Goal: Check status: Check status

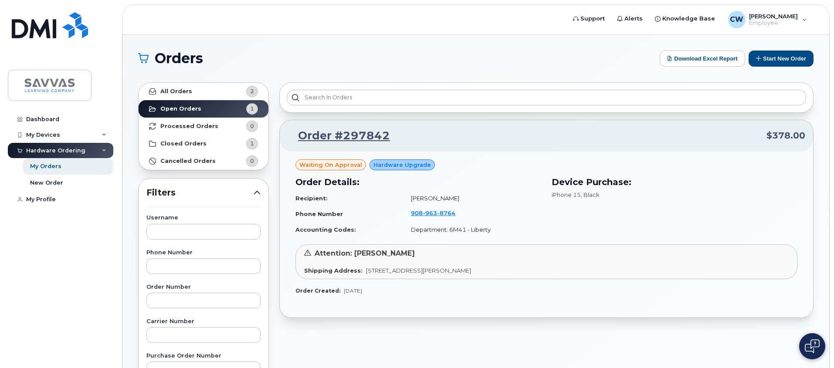
click at [329, 167] on span "Waiting On Approval" at bounding box center [330, 165] width 63 height 8
click at [353, 142] on link "Order #297842" at bounding box center [338, 136] width 102 height 16
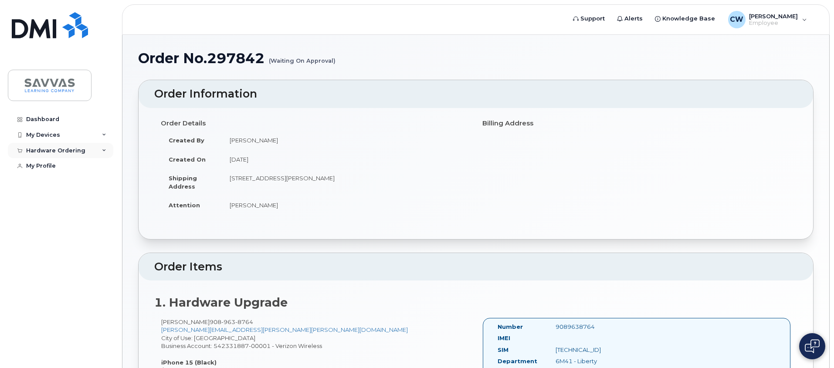
click at [104, 149] on icon at bounding box center [104, 151] width 4 height 4
click at [74, 166] on link "My Orders" at bounding box center [68, 166] width 90 height 17
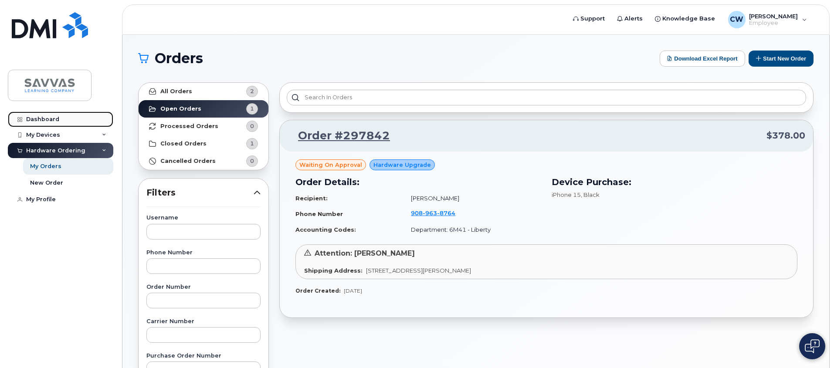
click at [72, 112] on link "Dashboard" at bounding box center [60, 120] width 105 height 16
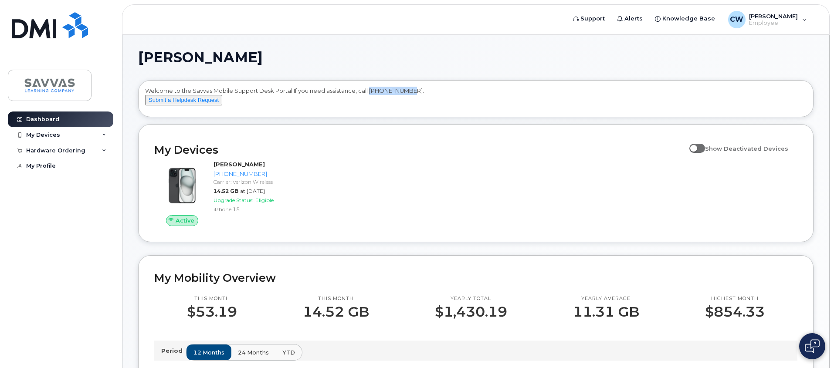
drag, startPoint x: 368, startPoint y: 92, endPoint x: 410, endPoint y: 92, distance: 42.7
click at [410, 92] on div "Welcome to the Savvas Mobile Support Desk Portal If you need assistance, call […" at bounding box center [475, 100] width 661 height 27
copy div "[PHONE_NUMBER]"
click at [88, 150] on div "Hardware Ordering" at bounding box center [60, 151] width 105 height 16
click at [87, 169] on link "My Orders" at bounding box center [68, 166] width 90 height 17
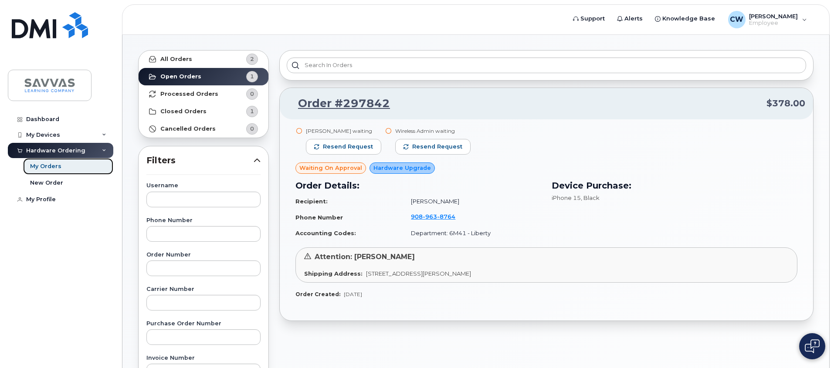
scroll to position [27, 0]
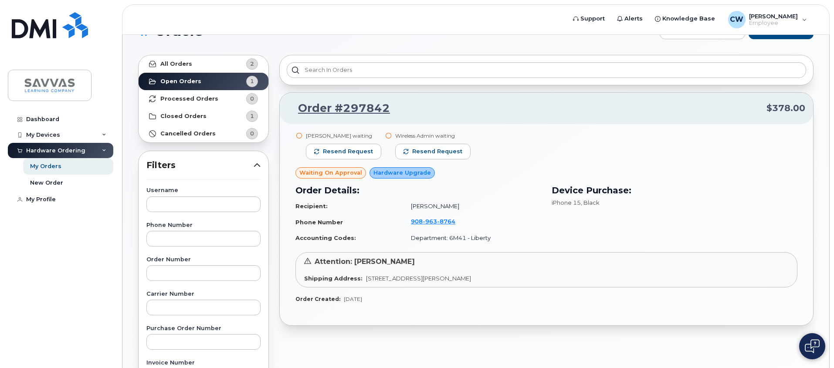
click at [316, 138] on div "Steven Aronne waiting" at bounding box center [343, 135] width 75 height 7
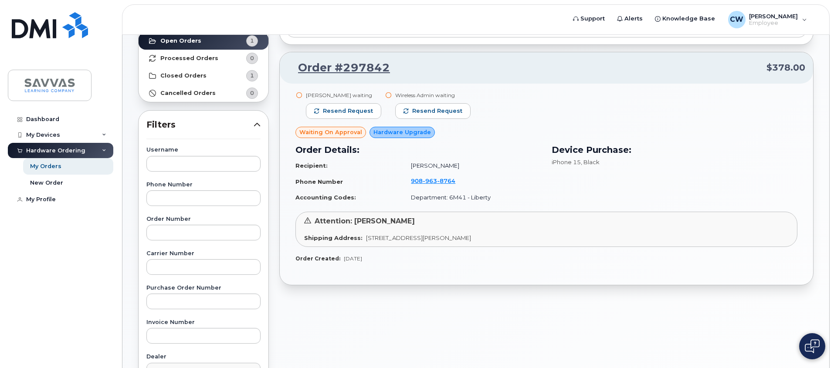
scroll to position [62, 0]
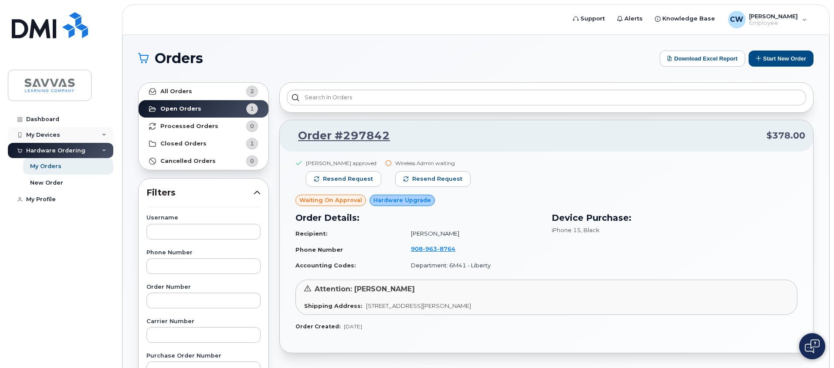
click at [100, 134] on div "My Devices" at bounding box center [60, 135] width 105 height 16
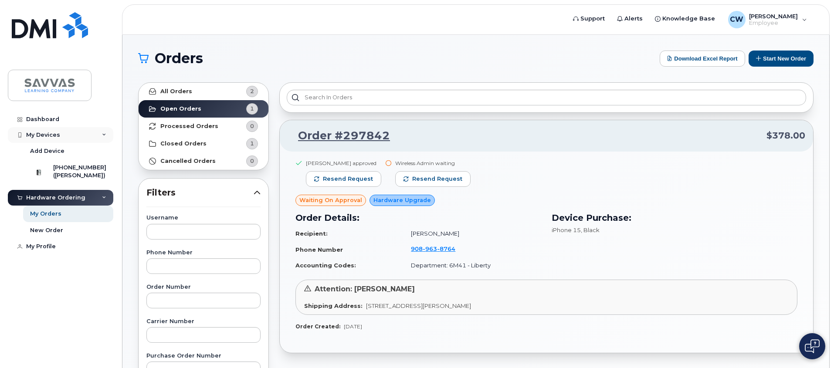
click at [102, 133] on icon at bounding box center [104, 135] width 4 height 4
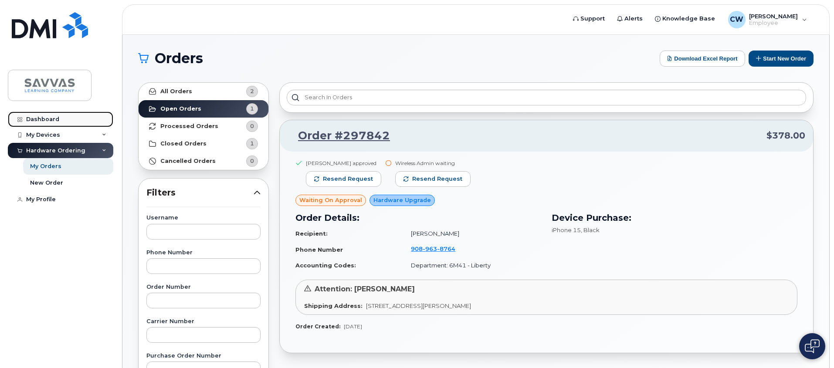
click at [92, 120] on link "Dashboard" at bounding box center [60, 120] width 105 height 16
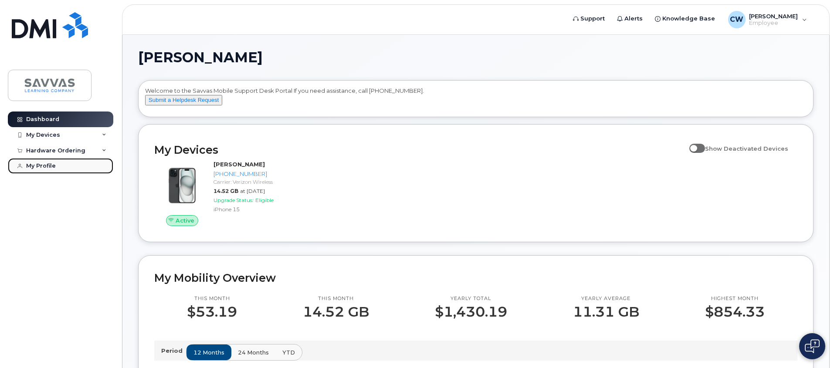
click at [50, 168] on div "My Profile" at bounding box center [41, 165] width 30 height 7
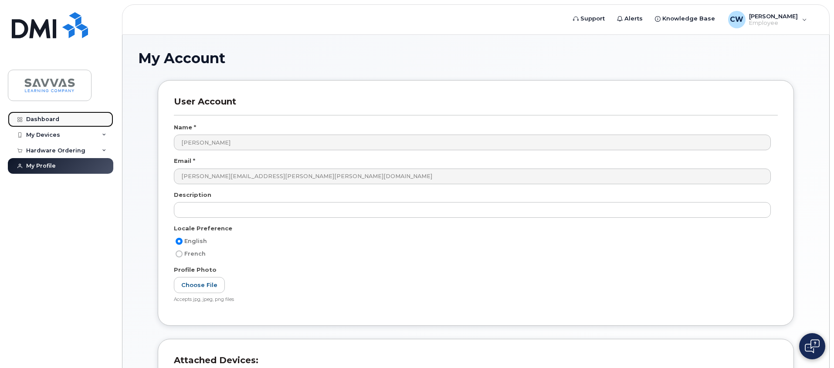
click at [62, 116] on link "Dashboard" at bounding box center [60, 120] width 105 height 16
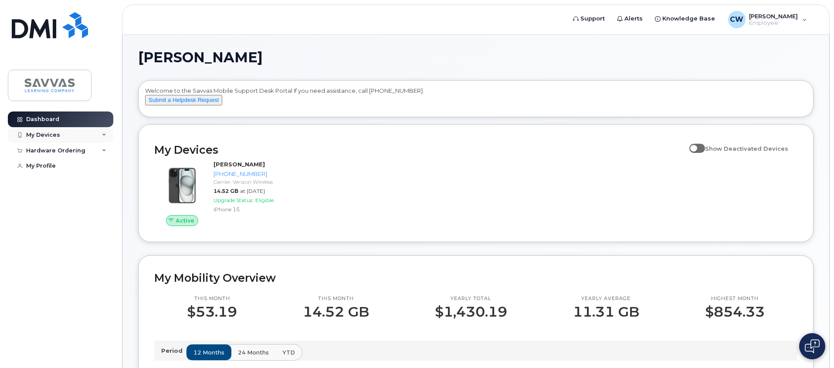
click at [87, 138] on div "My Devices" at bounding box center [60, 135] width 105 height 16
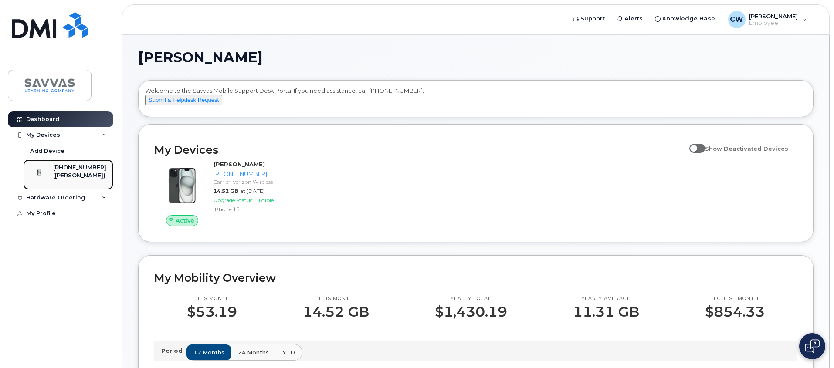
click at [82, 172] on div "([PERSON_NAME])" at bounding box center [79, 176] width 53 height 8
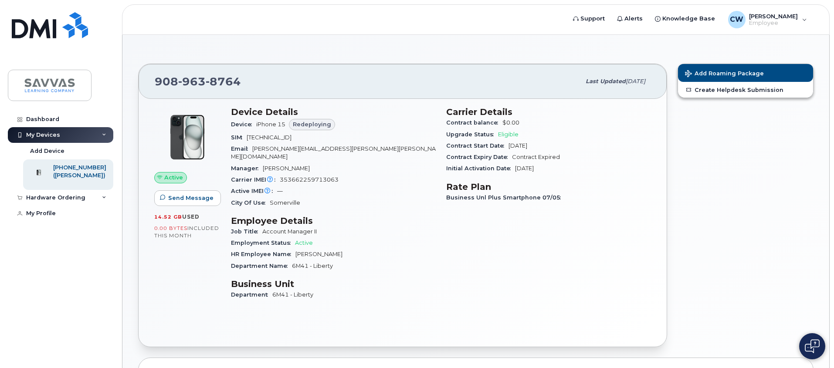
click at [82, 132] on div "My Devices" at bounding box center [60, 135] width 105 height 16
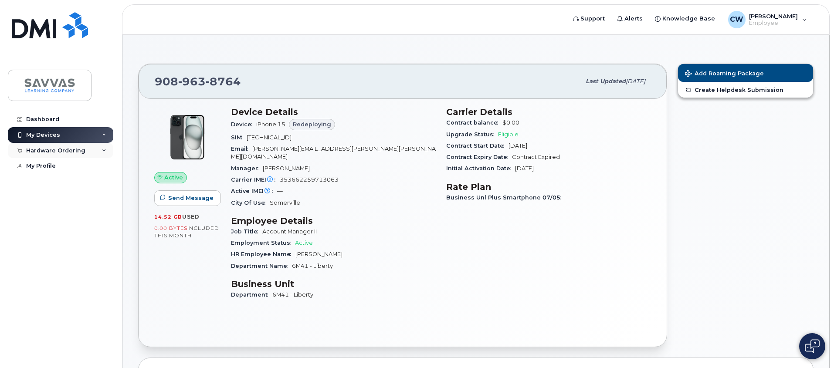
click at [95, 150] on div "Hardware Ordering" at bounding box center [60, 151] width 105 height 16
click at [74, 166] on link "My Orders" at bounding box center [68, 166] width 90 height 17
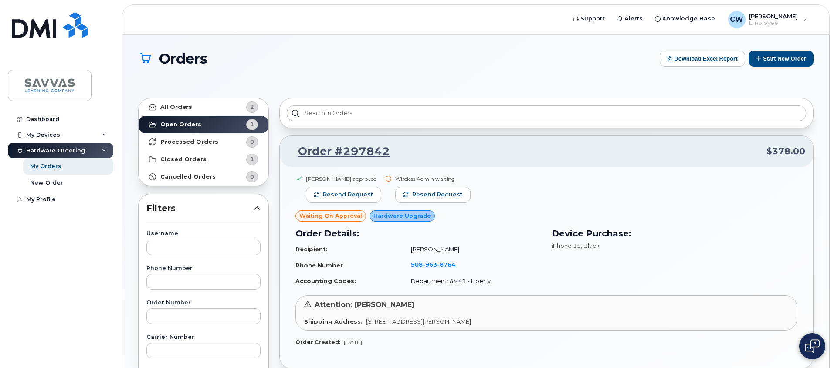
click at [402, 179] on div "Wireless Admin waiting" at bounding box center [432, 178] width 75 height 7
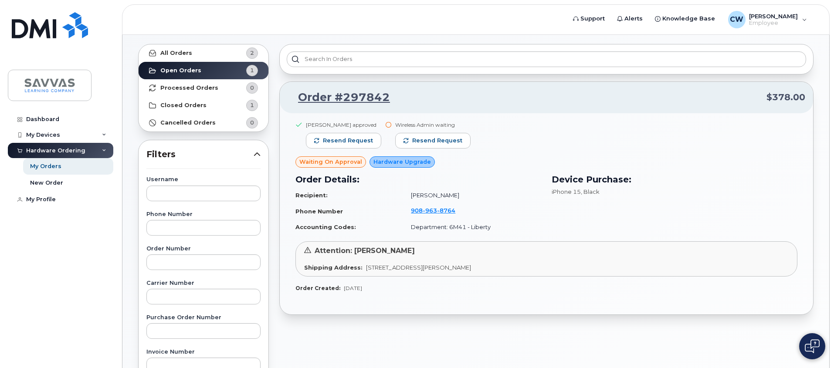
scroll to position [39, 0]
click at [426, 122] on div "Wireless Admin waiting" at bounding box center [432, 124] width 75 height 7
click at [434, 141] on span "Resend request" at bounding box center [437, 140] width 50 height 8
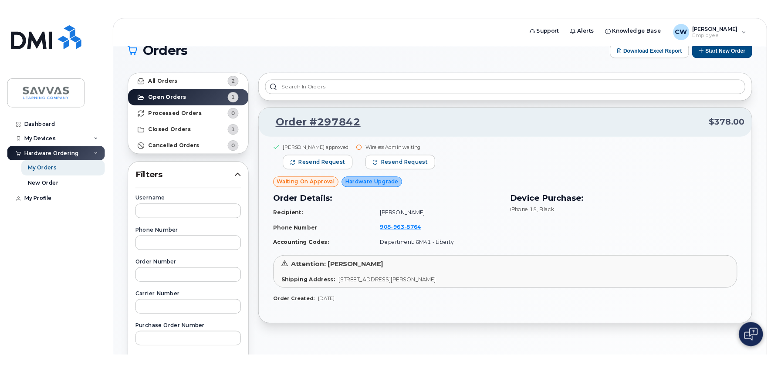
scroll to position [20, 0]
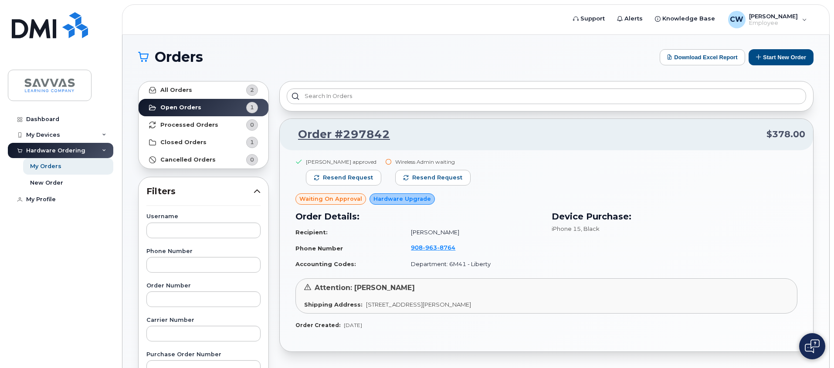
scroll to position [2, 0]
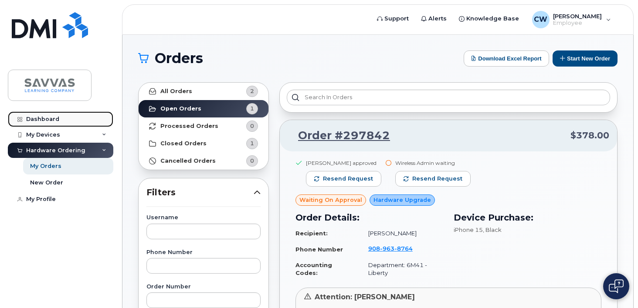
click at [36, 113] on link "Dashboard" at bounding box center [60, 120] width 105 height 16
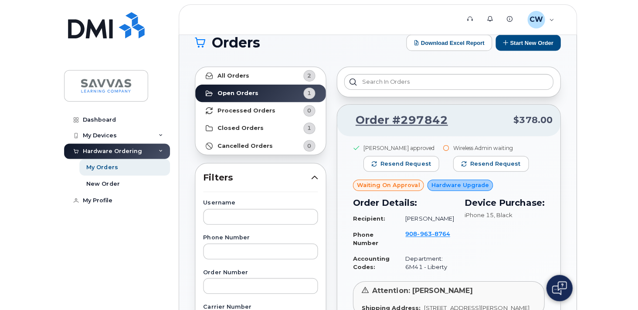
scroll to position [16, 0]
